Goal: Task Accomplishment & Management: Manage account settings

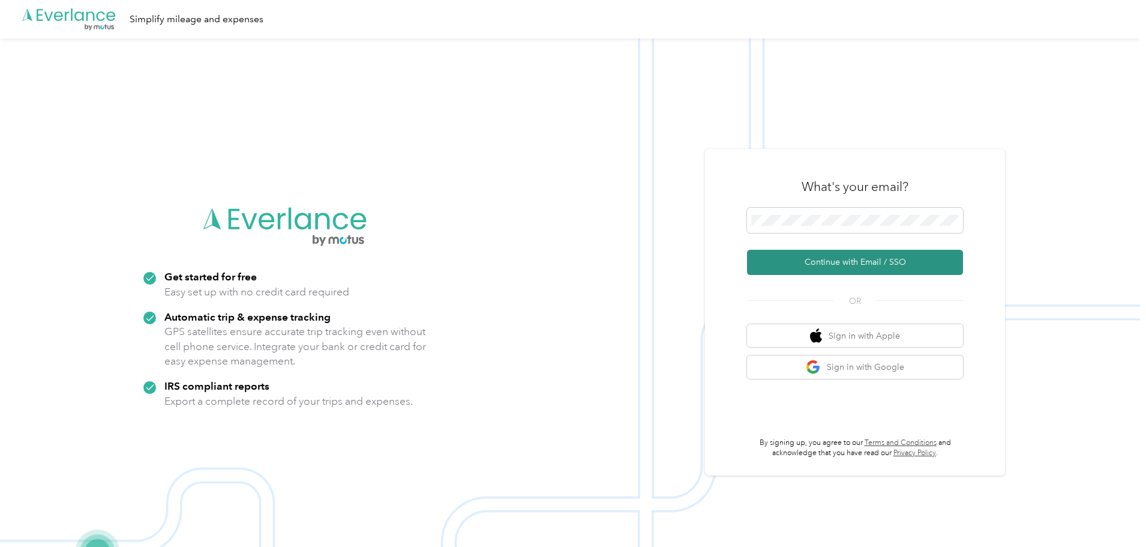
click at [822, 263] on button "Continue with Email / SSO" at bounding box center [855, 262] width 216 height 25
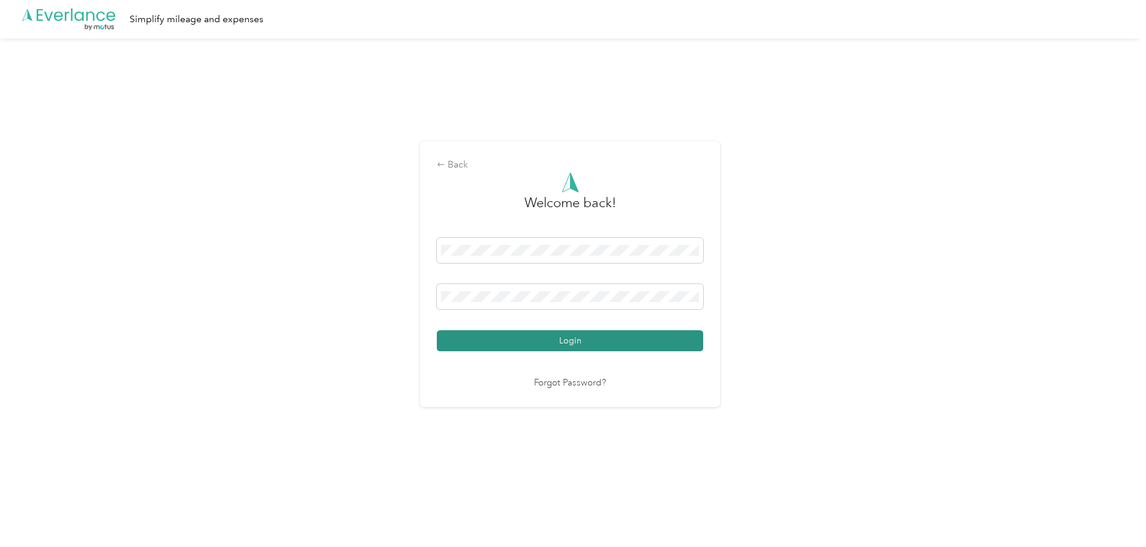
click at [541, 346] on button "Login" at bounding box center [570, 340] width 267 height 21
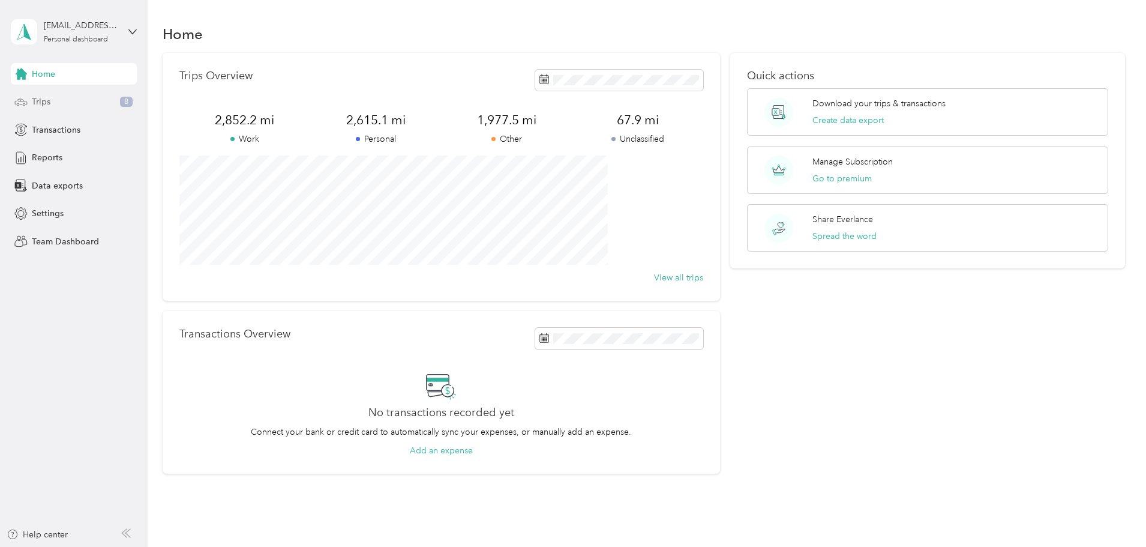
click at [37, 98] on span "Trips" at bounding box center [41, 101] width 19 height 13
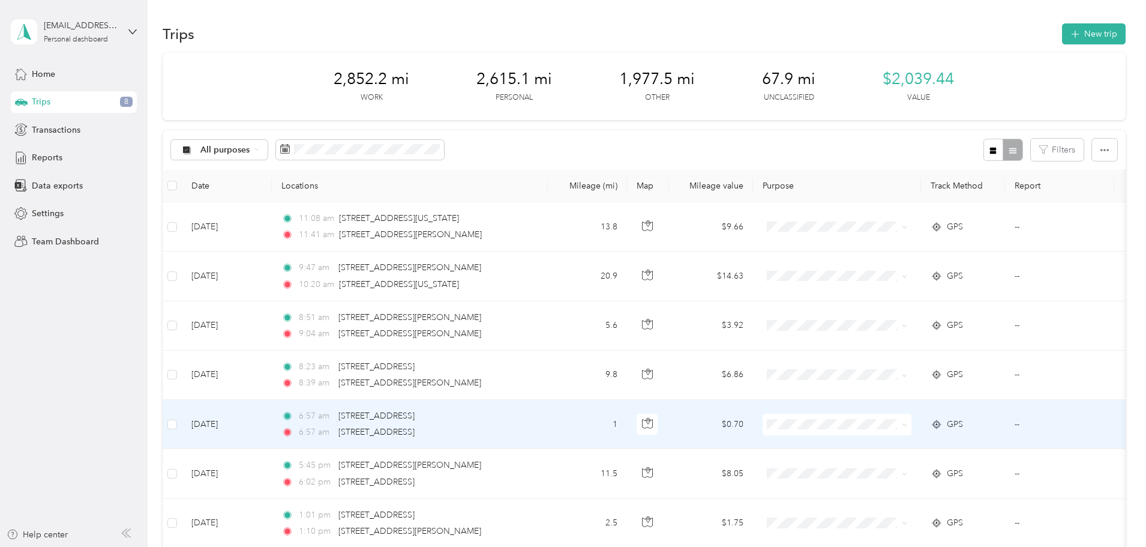
click at [870, 417] on span at bounding box center [837, 425] width 149 height 22
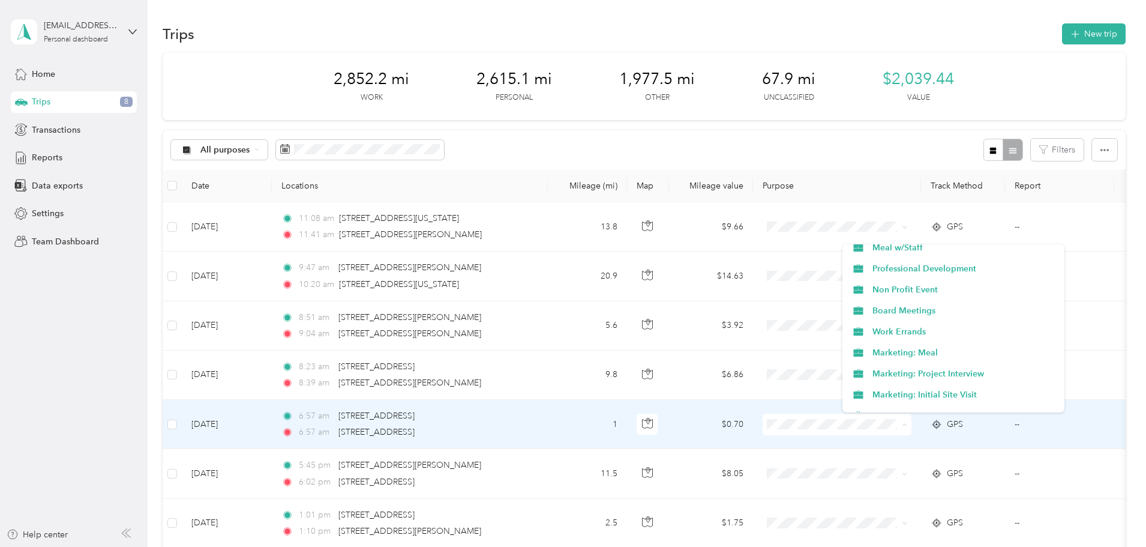
scroll to position [660, 0]
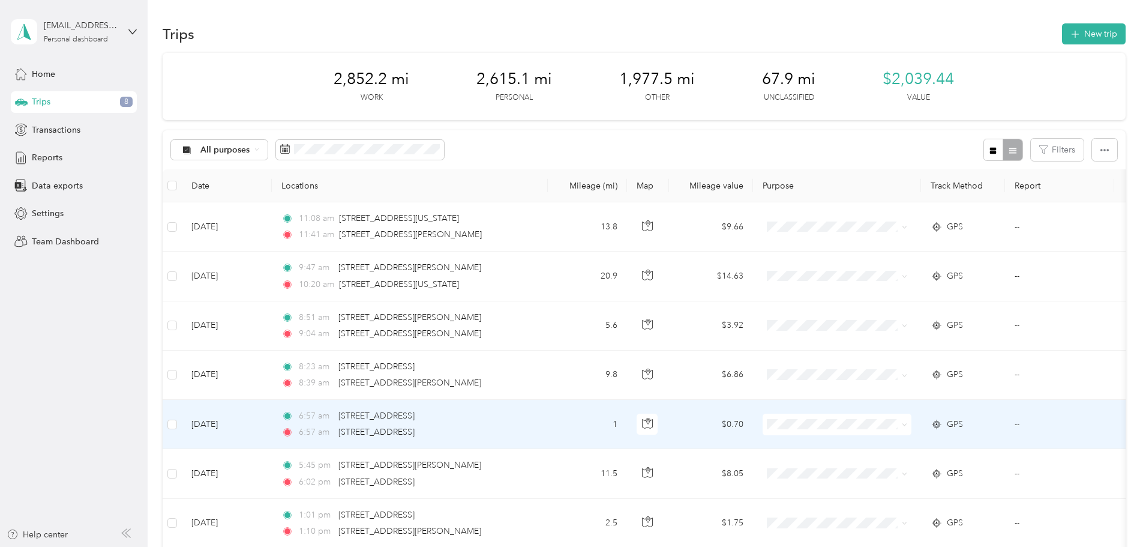
click at [920, 348] on span "Marketing: Meal" at bounding box center [965, 350] width 184 height 13
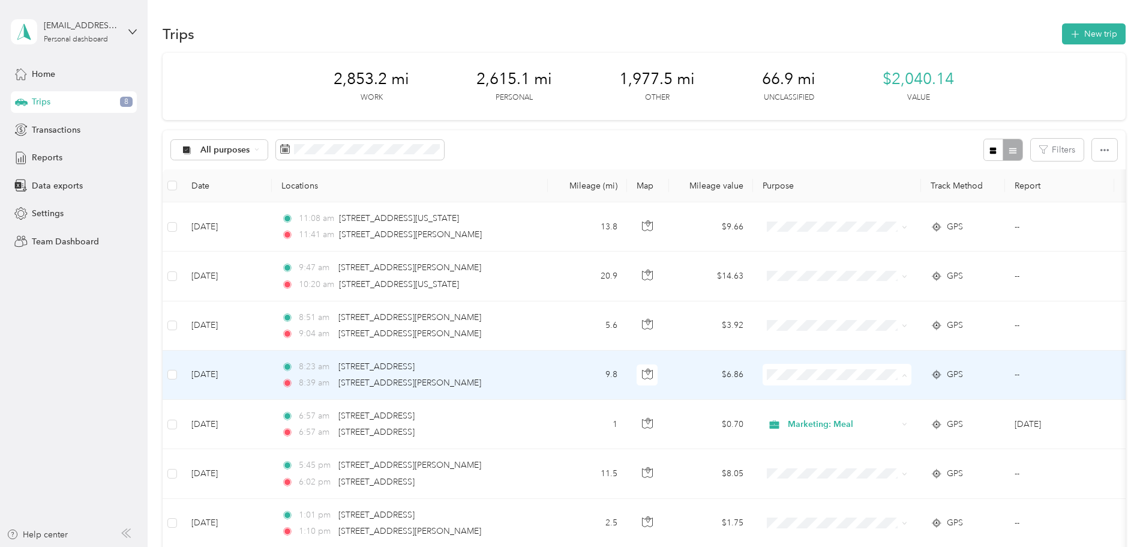
click at [891, 300] on span "Marketing: Meal" at bounding box center [965, 301] width 184 height 13
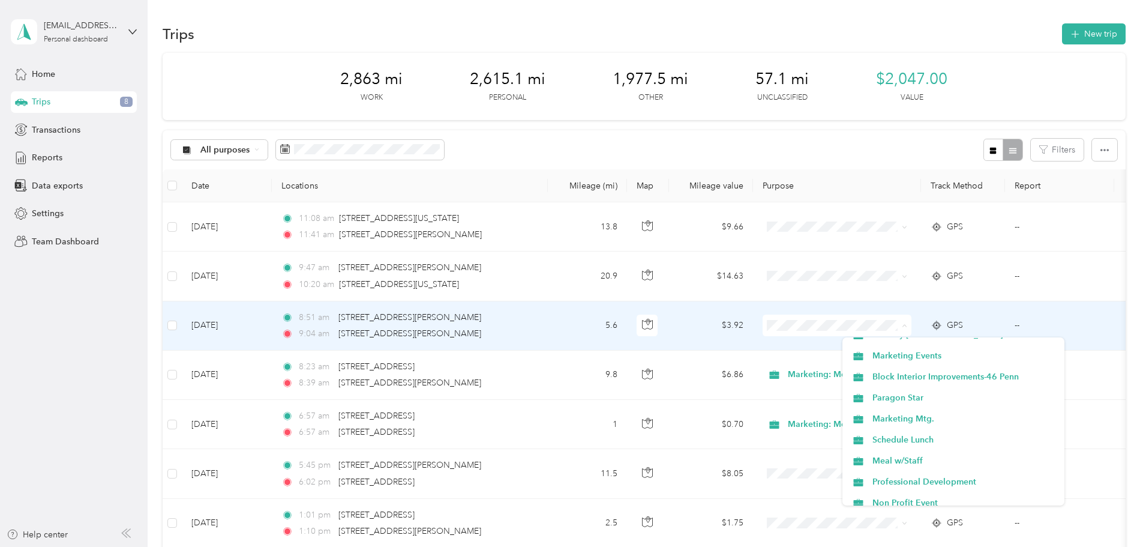
scroll to position [537, 0]
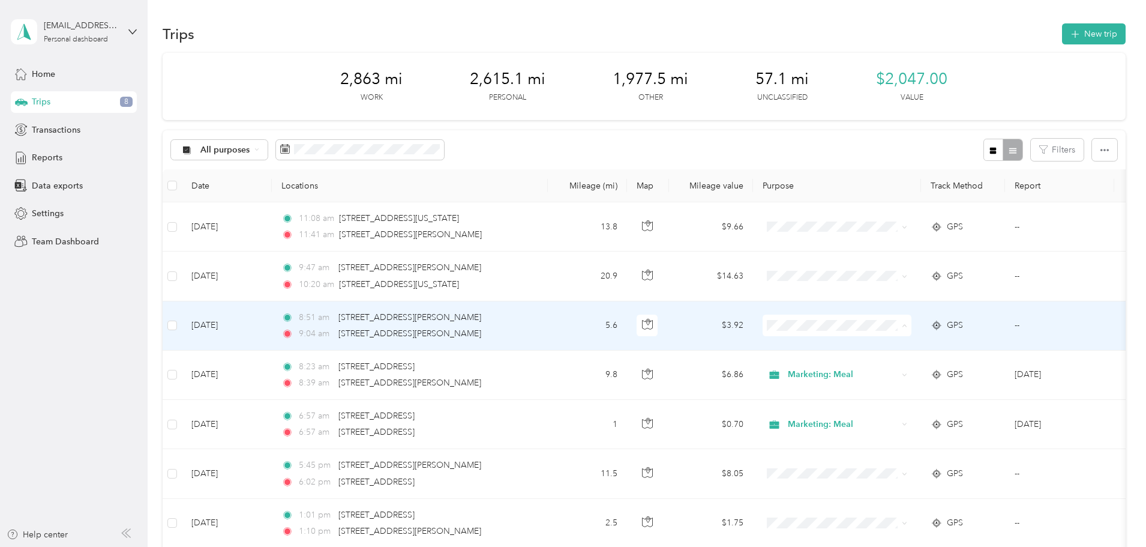
click at [891, 352] on span "Marketing Events" at bounding box center [965, 357] width 184 height 13
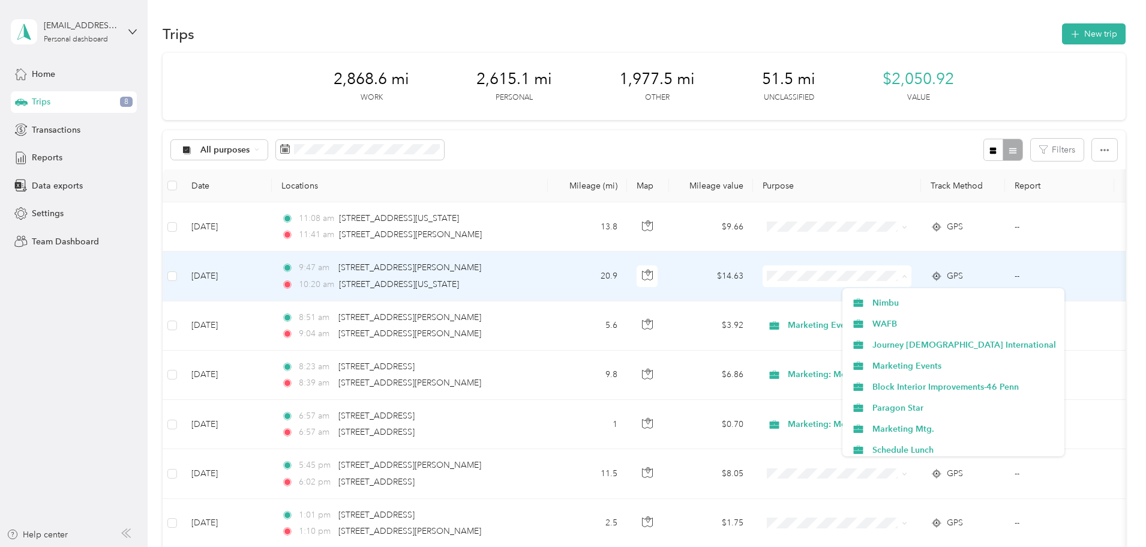
scroll to position [480, 0]
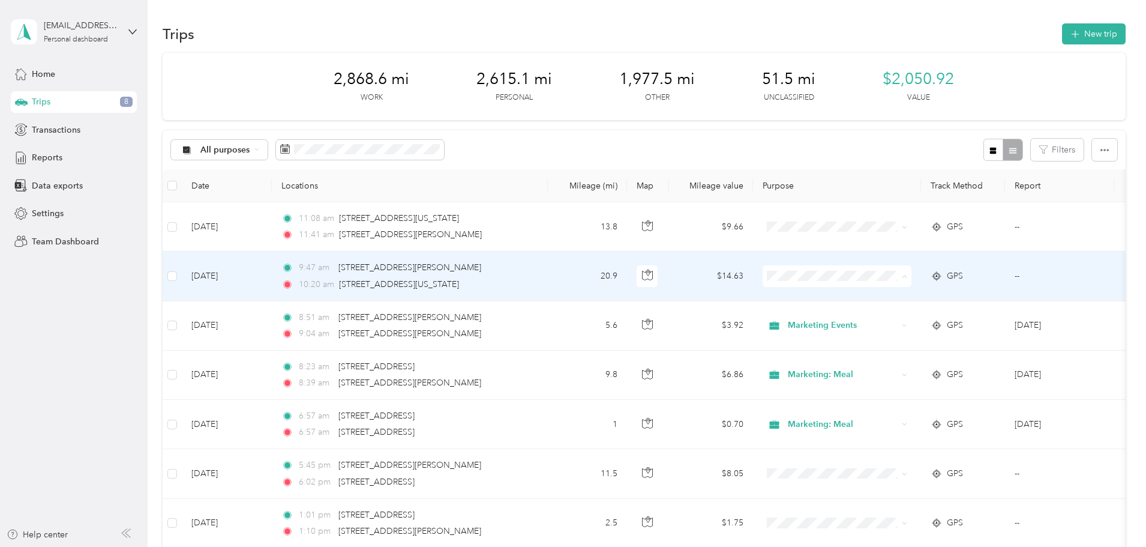
click at [911, 361] on span "Marketing Events" at bounding box center [965, 364] width 184 height 13
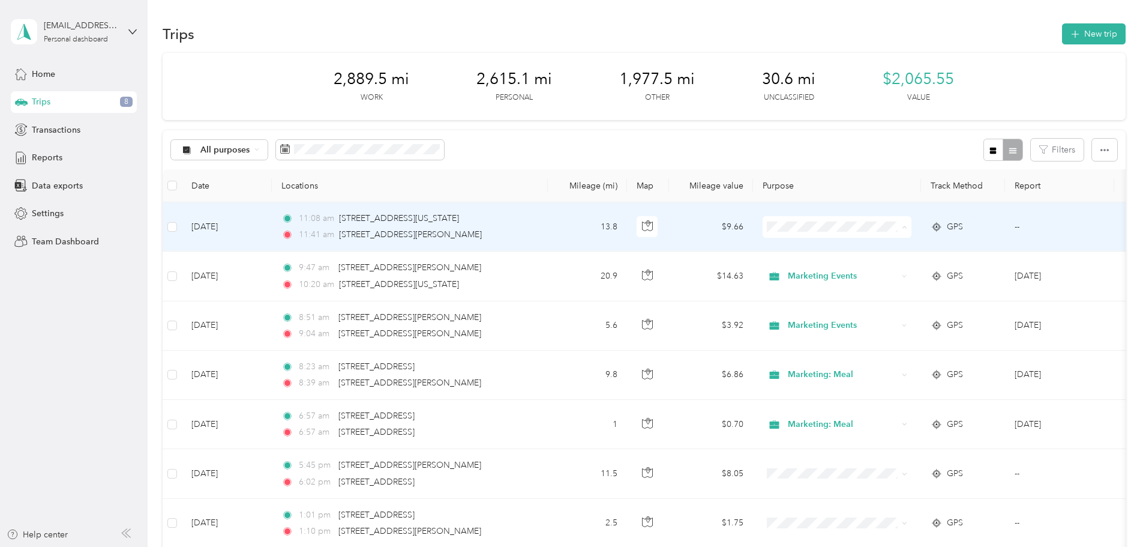
click at [920, 317] on span "Marketing Events" at bounding box center [965, 315] width 184 height 13
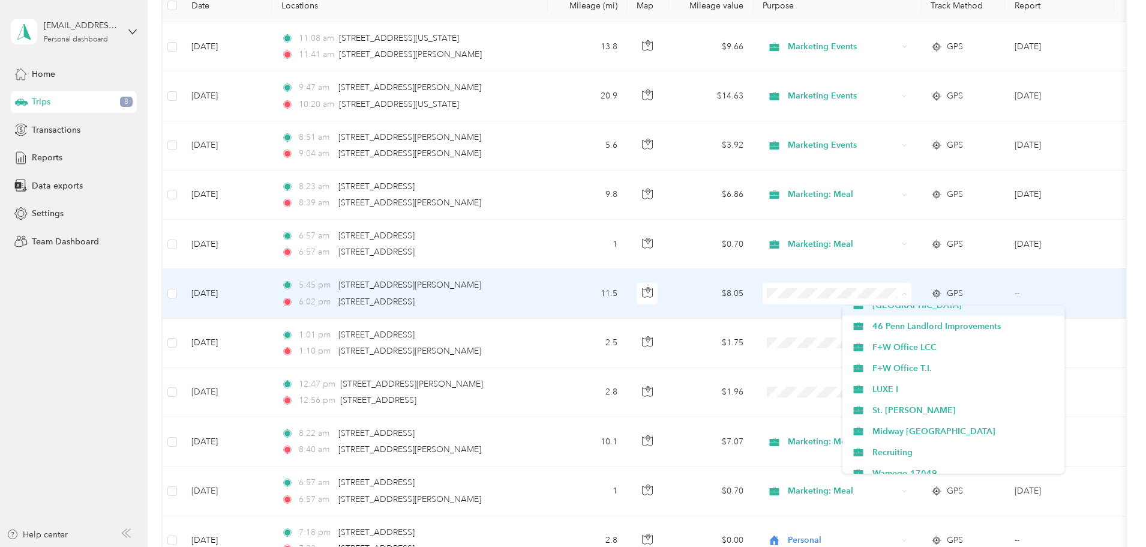
scroll to position [777, 0]
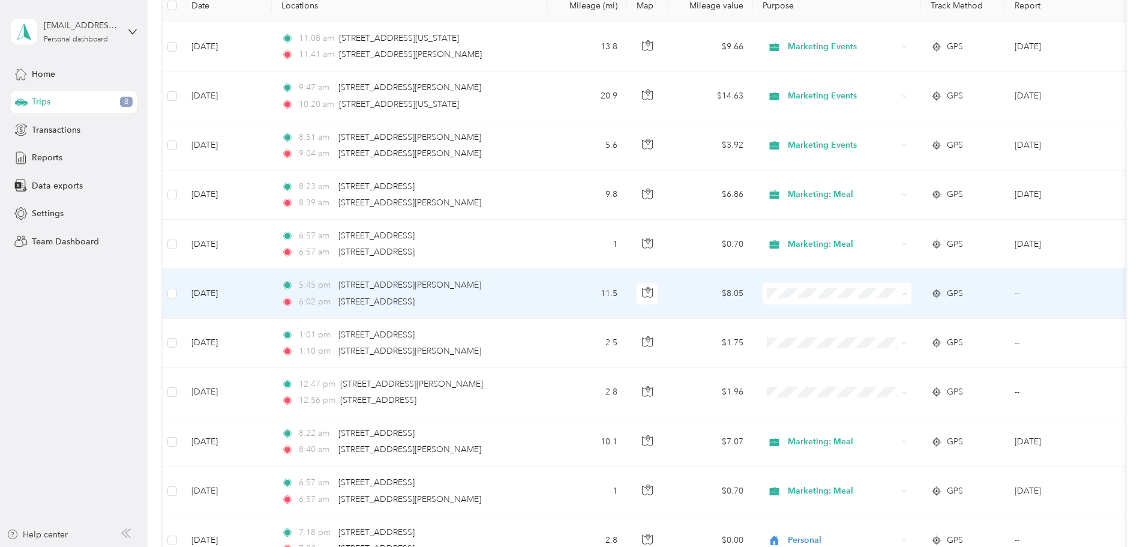
click at [891, 460] on span "Commute" at bounding box center [965, 463] width 184 height 13
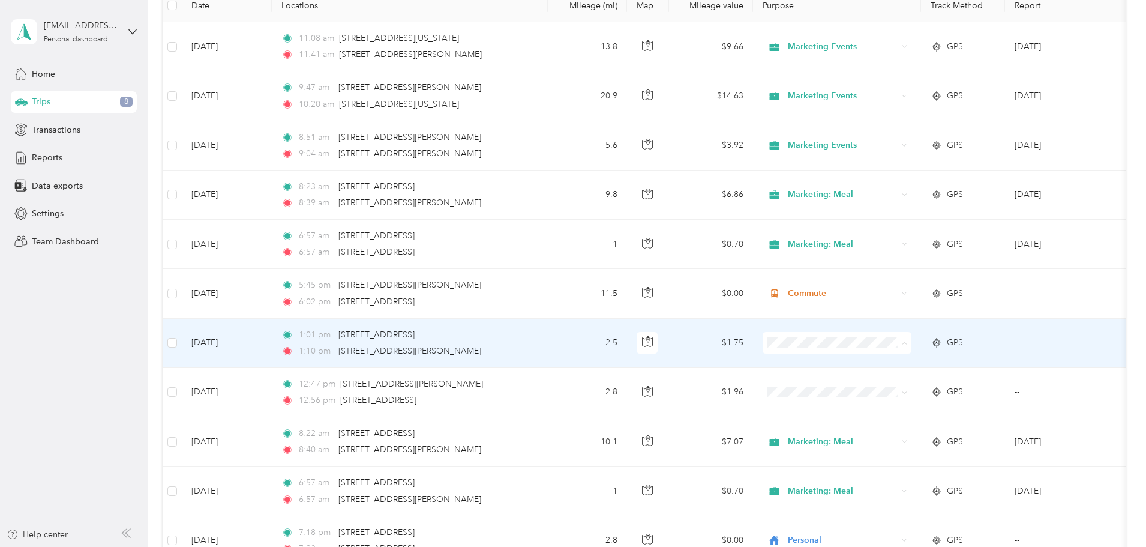
click at [895, 387] on span "Personal" at bounding box center [965, 386] width 184 height 13
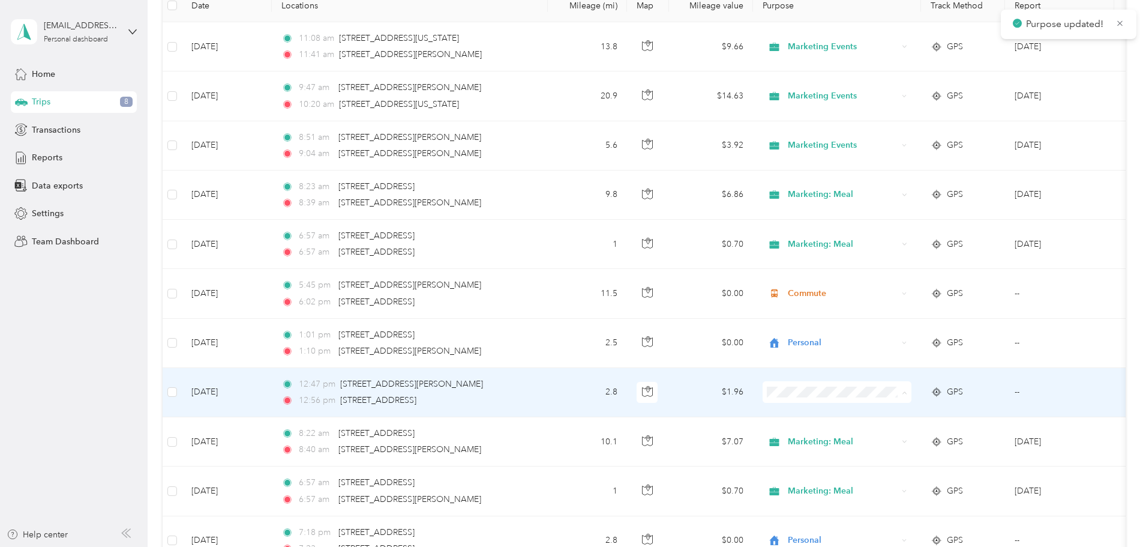
click at [881, 244] on span "Personal" at bounding box center [965, 243] width 184 height 13
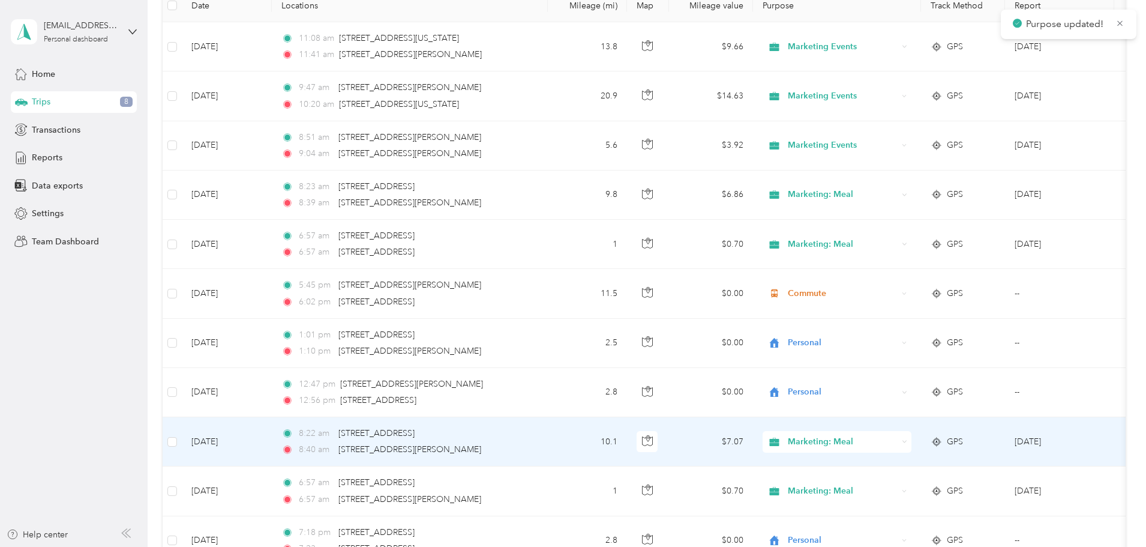
scroll to position [0, 0]
